Goal: Task Accomplishment & Management: Use online tool/utility

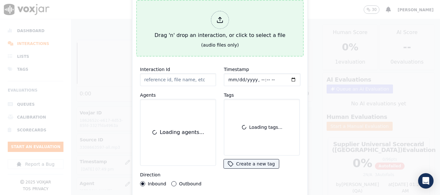
scroll to position [64, 0]
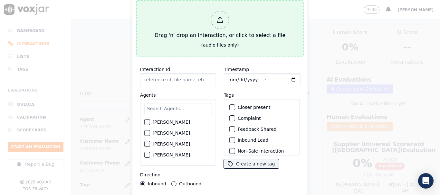
click at [239, 2] on button "Drag 'n' drop an interaction, or click to select a file (audio files only)" at bounding box center [219, 28] width 167 height 57
type input "20250909-150654_2679920622-all.mp3"
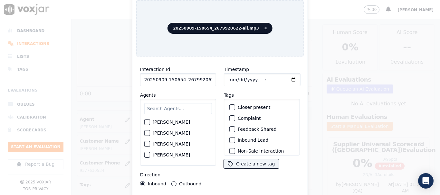
click at [183, 105] on input "text" at bounding box center [178, 108] width 68 height 11
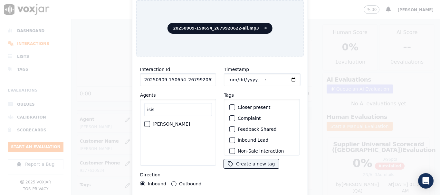
type input "isis"
drag, startPoint x: 175, startPoint y: 121, endPoint x: 236, endPoint y: 105, distance: 63.3
click at [175, 122] on label "[PERSON_NAME]" at bounding box center [171, 124] width 37 height 5
click at [150, 121] on button "[PERSON_NAME]" at bounding box center [147, 124] width 6 height 6
click at [230, 76] on input "Timestamp" at bounding box center [262, 79] width 77 height 13
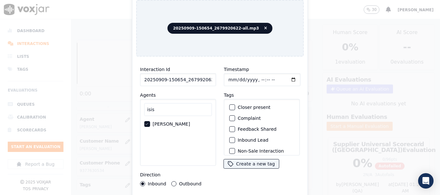
type input "[DATE]T20:29"
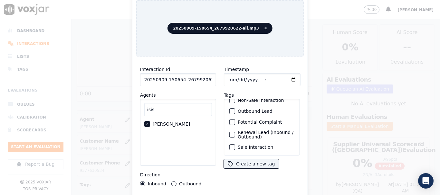
click at [252, 142] on div "Sale Interaction" at bounding box center [262, 147] width 70 height 11
click at [253, 145] on label "Sale Interaction" at bounding box center [255, 147] width 35 height 5
click at [235, 145] on button "Sale Interaction" at bounding box center [232, 148] width 6 height 6
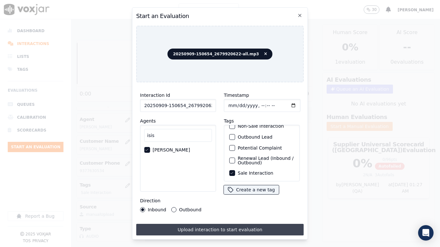
click at [251, 195] on button "Upload interaction to start evaluation" at bounding box center [219, 230] width 167 height 12
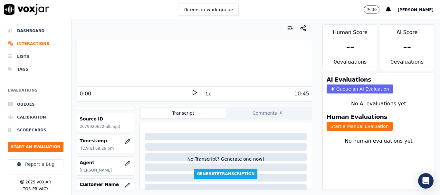
scroll to position [32, 0]
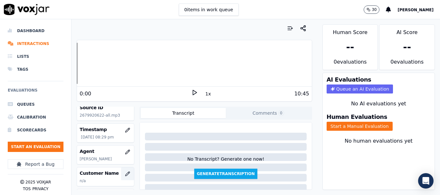
click at [121, 171] on button "button" at bounding box center [127, 174] width 13 height 13
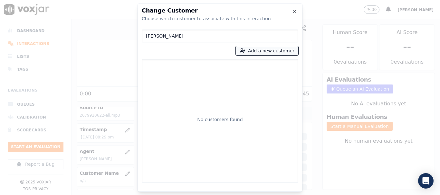
type input "[PERSON_NAME]"
click at [262, 52] on button "Add a new customer" at bounding box center [267, 50] width 62 height 9
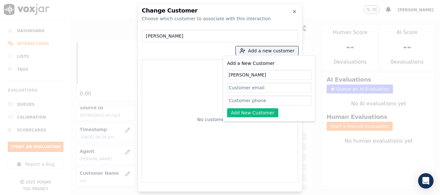
type input "[PERSON_NAME]"
click at [262, 102] on input "Add a New Customer" at bounding box center [269, 101] width 84 height 10
paste input "2679920622"
paste input "2675161600"
type input "2679920622-2675161600"
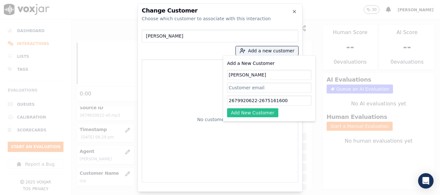
click at [251, 112] on button "Add New Customer" at bounding box center [252, 113] width 51 height 9
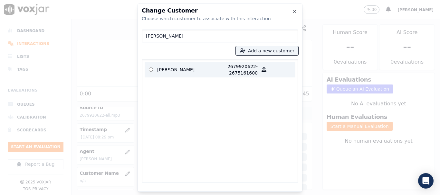
click at [176, 67] on p "[PERSON_NAME]" at bounding box center [182, 69] width 50 height 13
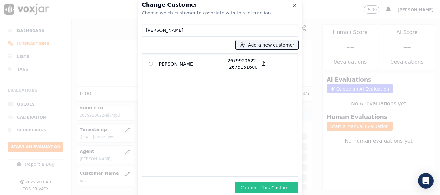
click at [289, 190] on button "Connect This Customer" at bounding box center [266, 188] width 63 height 12
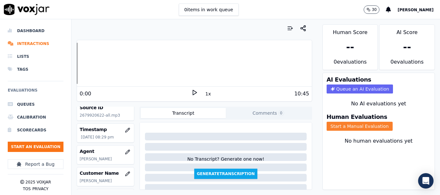
click at [366, 125] on button "Start a Manual Evaluation" at bounding box center [360, 126] width 66 height 9
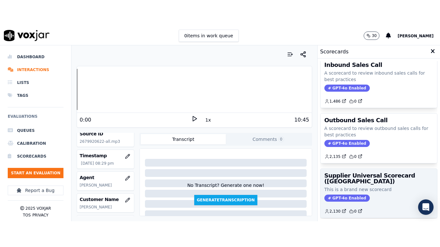
scroll to position [129, 0]
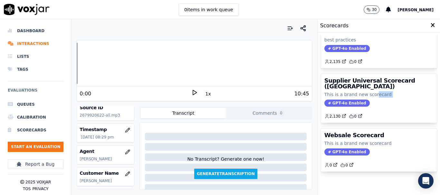
drag, startPoint x: 365, startPoint y: 96, endPoint x: 360, endPoint y: 100, distance: 5.5
click at [365, 96] on div "Supplier Universal Scorecard ([GEOGRAPHIC_DATA]) This is a brand new scorecard …" at bounding box center [378, 98] width 117 height 49
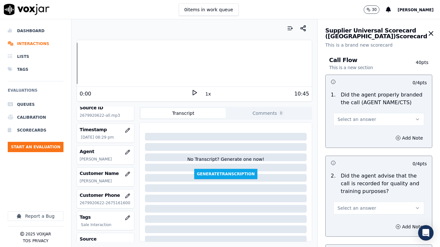
click at [358, 116] on span "Select an answer" at bounding box center [356, 119] width 39 height 6
click at [361, 133] on div "Yes" at bounding box center [367, 134] width 79 height 10
drag, startPoint x: 357, startPoint y: 208, endPoint x: 357, endPoint y: 213, distance: 5.2
click at [357, 195] on span "Select an answer" at bounding box center [356, 208] width 39 height 6
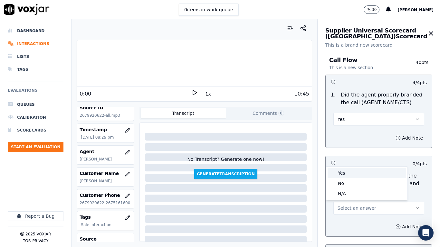
click at [352, 172] on div "Yes" at bounding box center [367, 173] width 79 height 10
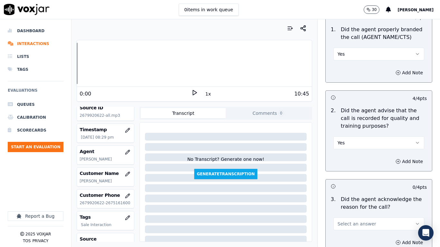
scroll to position [225, 0]
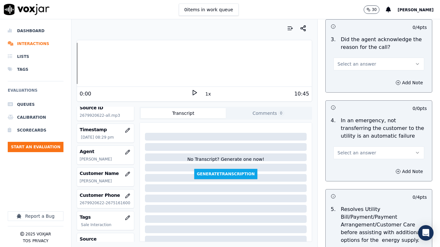
drag, startPoint x: 349, startPoint y: 63, endPoint x: 351, endPoint y: 70, distance: 6.5
click at [349, 65] on span "Select an answer" at bounding box center [356, 64] width 39 height 6
click at [353, 74] on div "Yes" at bounding box center [367, 78] width 79 height 10
click at [361, 155] on span "Select an answer" at bounding box center [356, 153] width 39 height 6
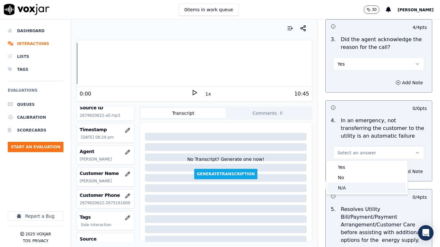
click at [361, 189] on div "N/A" at bounding box center [367, 188] width 79 height 10
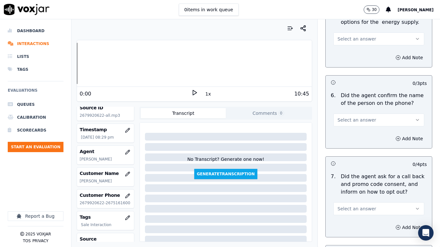
scroll to position [451, 0]
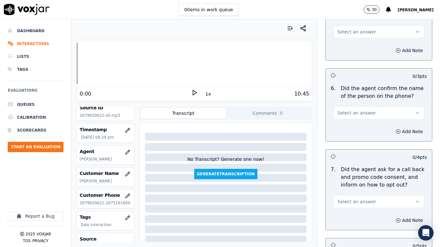
click at [357, 35] on button "Select an answer" at bounding box center [378, 31] width 91 height 13
click at [360, 71] on div "N/A" at bounding box center [367, 67] width 79 height 10
click at [360, 120] on div "6 . Did the agent confirm the name of the person on the phone? Select an answer" at bounding box center [379, 102] width 106 height 40
click at [360, 113] on span "Select an answer" at bounding box center [356, 113] width 39 height 6
click at [357, 128] on div "Yes" at bounding box center [367, 127] width 79 height 10
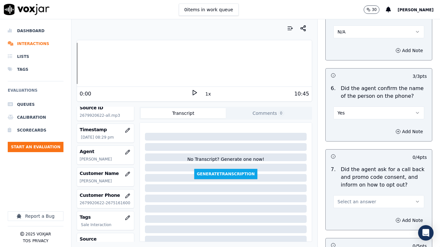
click at [357, 195] on span "Select an answer" at bounding box center [356, 202] width 39 height 6
click at [354, 195] on div "Yes" at bounding box center [367, 216] width 79 height 10
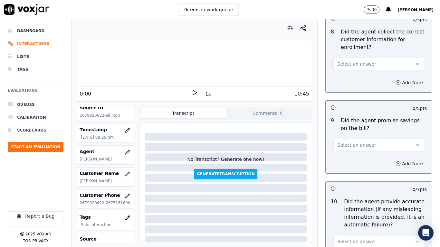
scroll to position [676, 0]
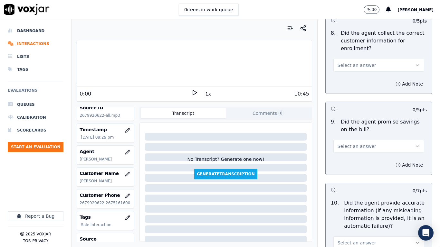
click at [358, 62] on button "Select an answer" at bounding box center [378, 65] width 91 height 13
click at [359, 79] on div "Yes" at bounding box center [367, 80] width 79 height 10
click at [362, 147] on span "Select an answer" at bounding box center [356, 146] width 39 height 6
click at [363, 161] on div "Yes" at bounding box center [367, 161] width 79 height 10
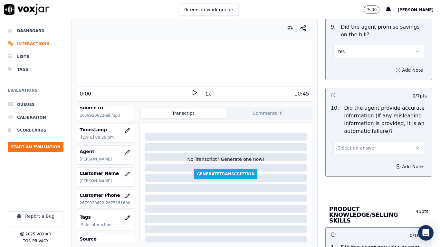
scroll to position [902, 0]
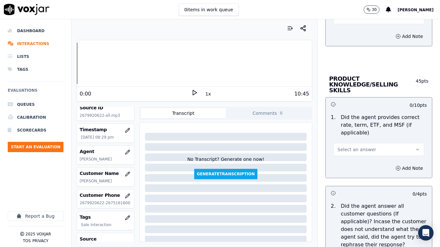
click at [343, 21] on button "Select an answer" at bounding box center [378, 17] width 91 height 13
click at [345, 29] on div "Yes" at bounding box center [367, 32] width 79 height 10
click at [355, 147] on span "Select an answer" at bounding box center [356, 150] width 39 height 6
drag, startPoint x: 355, startPoint y: 149, endPoint x: 357, endPoint y: 170, distance: 21.7
click at [355, 160] on div "Yes" at bounding box center [367, 158] width 79 height 10
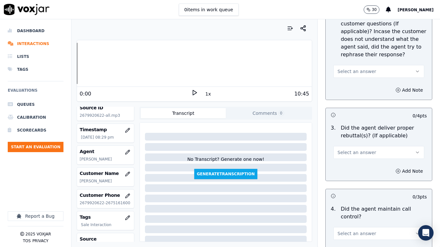
scroll to position [1095, 0]
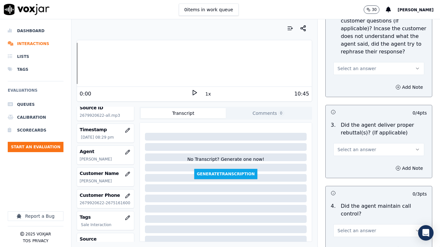
drag, startPoint x: 357, startPoint y: 58, endPoint x: 359, endPoint y: 68, distance: 10.4
click at [357, 62] on button "Select an answer" at bounding box center [378, 68] width 91 height 13
click at [360, 76] on div "Yes" at bounding box center [367, 77] width 79 height 10
click at [366, 145] on button "Select an answer" at bounding box center [378, 149] width 91 height 13
click at [360, 161] on div "Yes" at bounding box center [367, 158] width 79 height 10
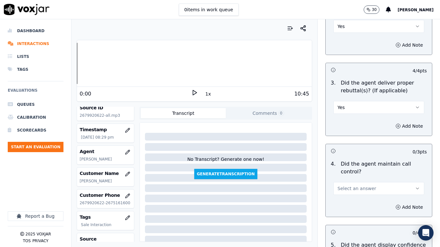
scroll to position [1224, 0]
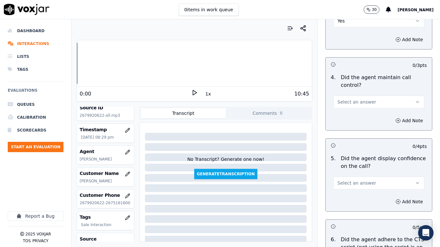
click at [355, 99] on span "Select an answer" at bounding box center [356, 102] width 39 height 6
drag, startPoint x: 356, startPoint y: 101, endPoint x: 357, endPoint y: 121, distance: 20.0
click at [357, 114] on div "Yes" at bounding box center [367, 111] width 79 height 10
click at [348, 180] on span "Select an answer" at bounding box center [356, 183] width 39 height 6
click at [347, 191] on div "Yes" at bounding box center [367, 192] width 79 height 10
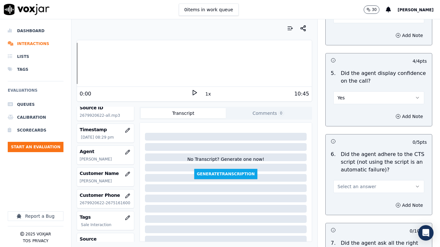
scroll to position [1449, 0]
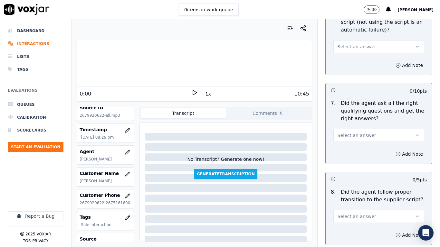
click at [350, 43] on span "Select an answer" at bounding box center [356, 46] width 39 height 6
click at [351, 58] on div "Yes" at bounding box center [367, 55] width 79 height 10
click at [358, 132] on span "Select an answer" at bounding box center [356, 135] width 39 height 6
drag, startPoint x: 360, startPoint y: 145, endPoint x: 364, endPoint y: 174, distance: 28.9
click at [360, 148] on div "Yes" at bounding box center [367, 144] width 79 height 10
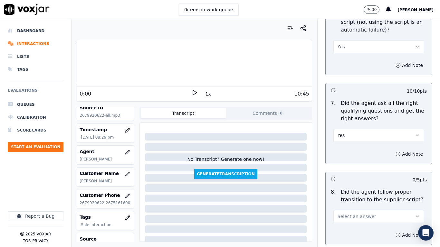
drag, startPoint x: 360, startPoint y: 209, endPoint x: 361, endPoint y: 213, distance: 4.0
click at [360, 195] on span "Select an answer" at bounding box center [356, 217] width 39 height 6
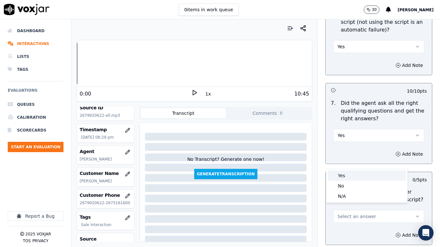
click at [352, 176] on div "Yes" at bounding box center [367, 176] width 79 height 10
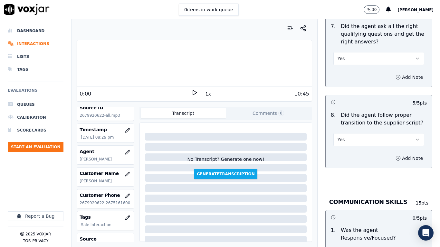
scroll to position [1739, 0]
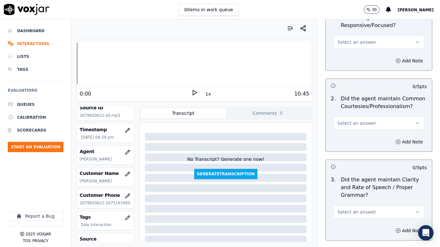
click at [355, 39] on span "Select an answer" at bounding box center [356, 42] width 39 height 6
click at [356, 48] on div "Yes" at bounding box center [367, 51] width 79 height 10
click at [359, 120] on span "Select an answer" at bounding box center [356, 123] width 39 height 6
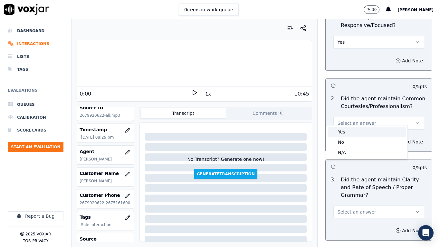
drag, startPoint x: 359, startPoint y: 130, endPoint x: 361, endPoint y: 139, distance: 9.2
click at [359, 132] on div "Yes" at bounding box center [367, 132] width 79 height 10
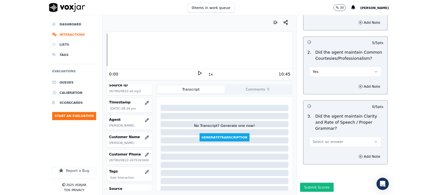
scroll to position [1782, 0]
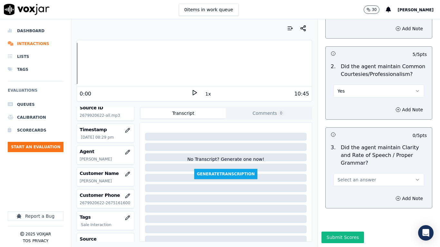
click at [357, 177] on span "Select an answer" at bounding box center [356, 180] width 39 height 6
click at [356, 175] on div "Yes" at bounding box center [367, 178] width 79 height 10
click at [337, 195] on button "Submit Scores" at bounding box center [342, 238] width 43 height 12
